Goal: Task Accomplishment & Management: Manage account settings

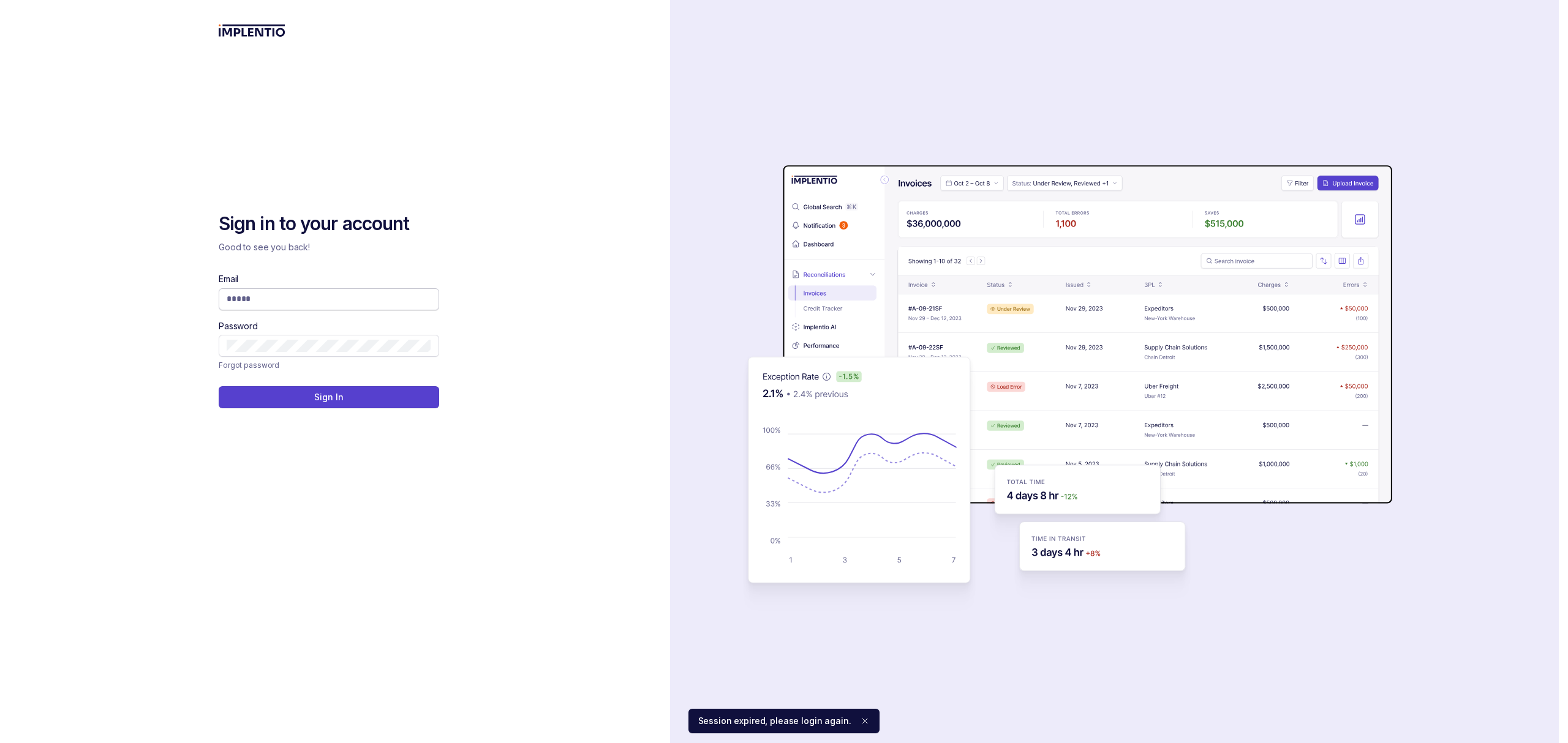
click at [378, 306] on span at bounding box center [329, 299] width 221 height 22
click at [368, 295] on input "Email" at bounding box center [329, 299] width 205 height 12
type input "**********"
